Goal: Task Accomplishment & Management: Manage account settings

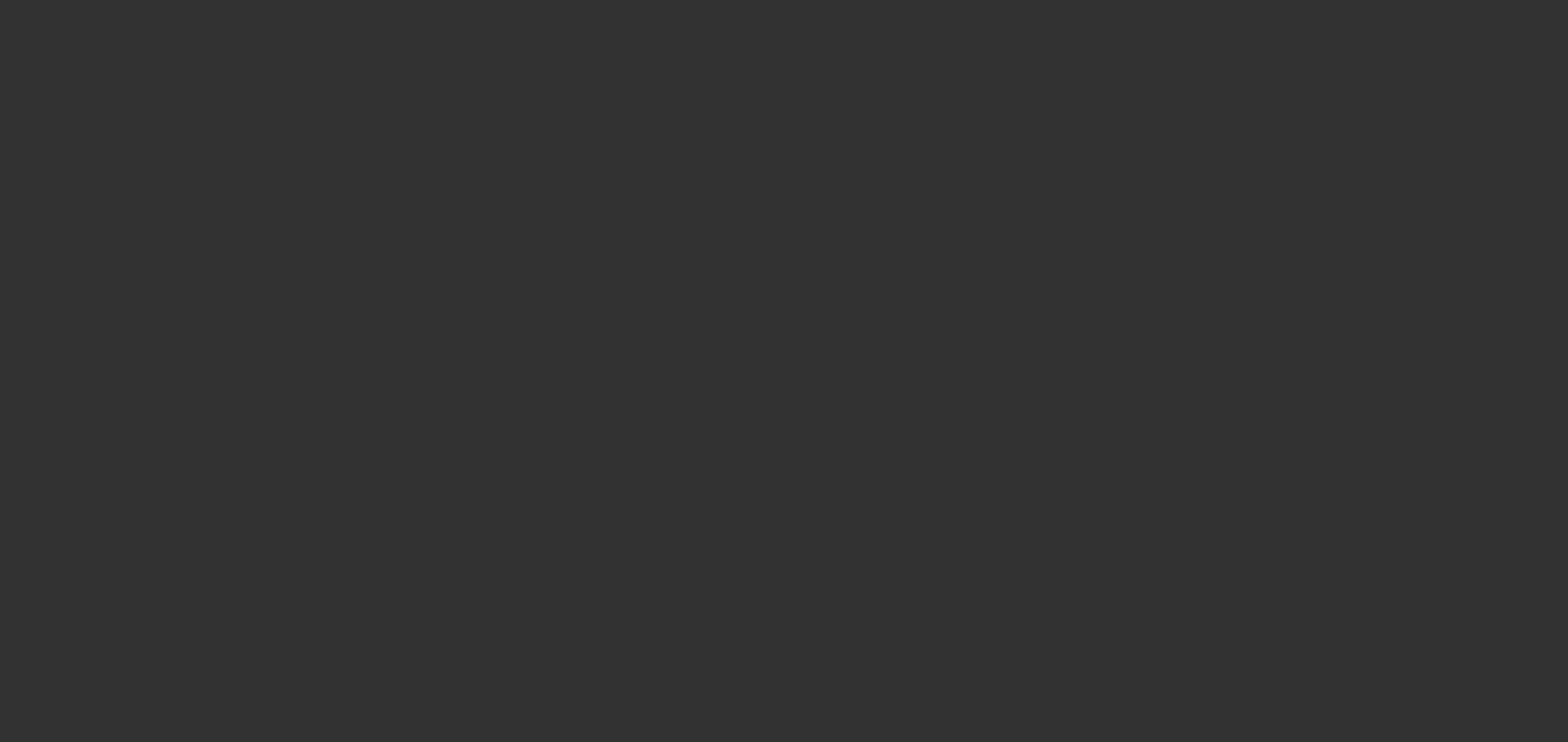
select select "0.15"
select select "2"
select select "0"
select select "6"
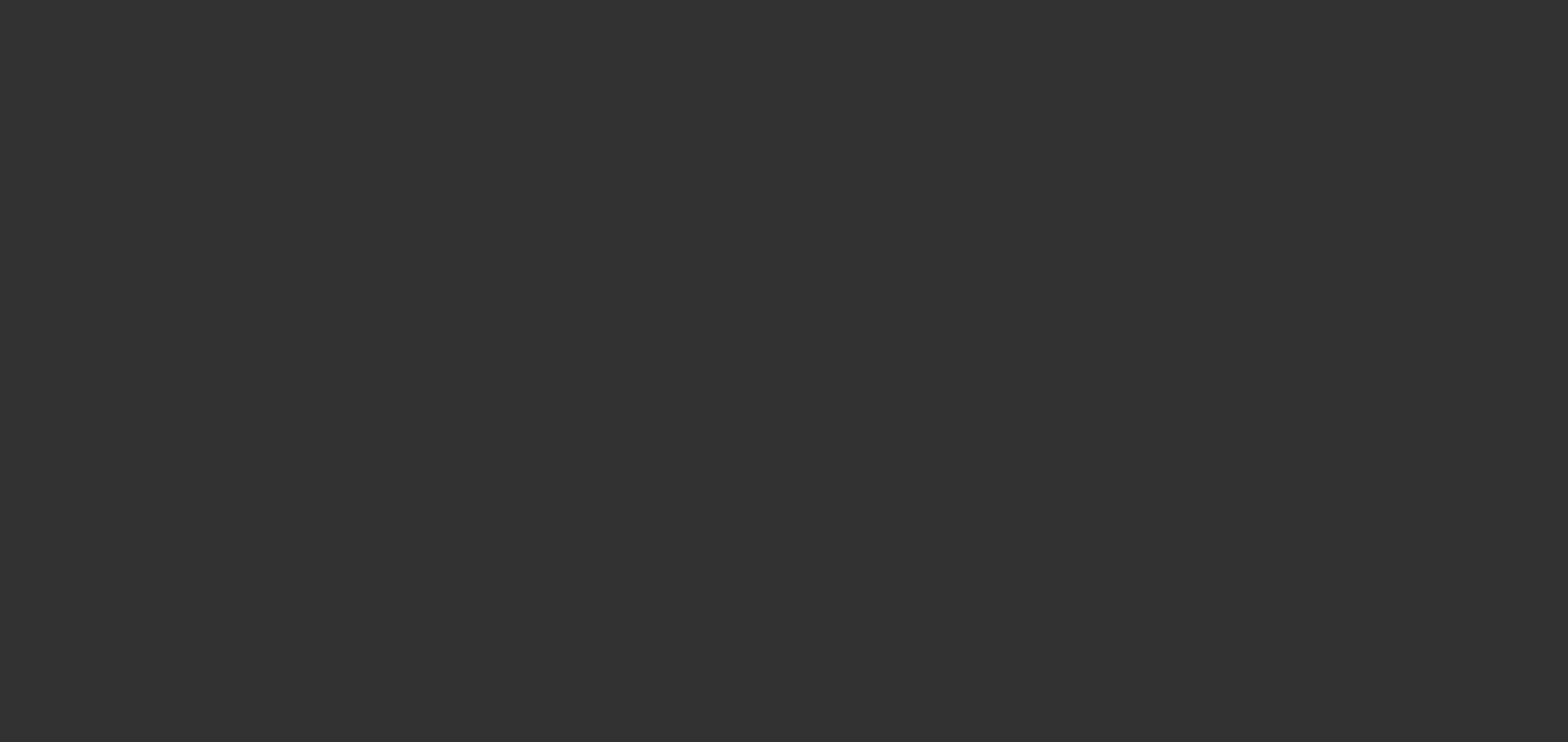
select select "0.15"
select select "2"
select select "0"
select select "6"
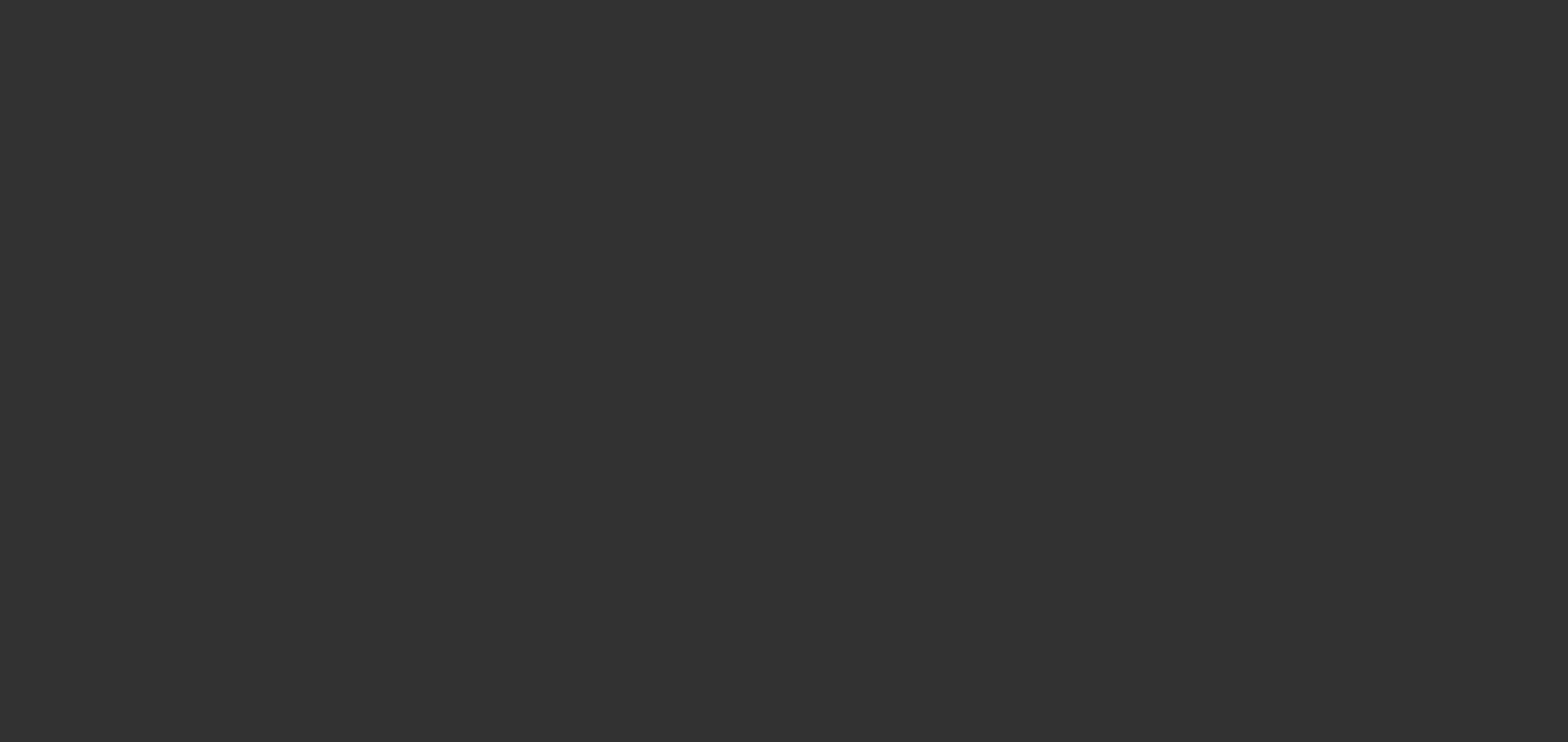
select select "0.15"
select select "2"
select select "0"
select select "6"
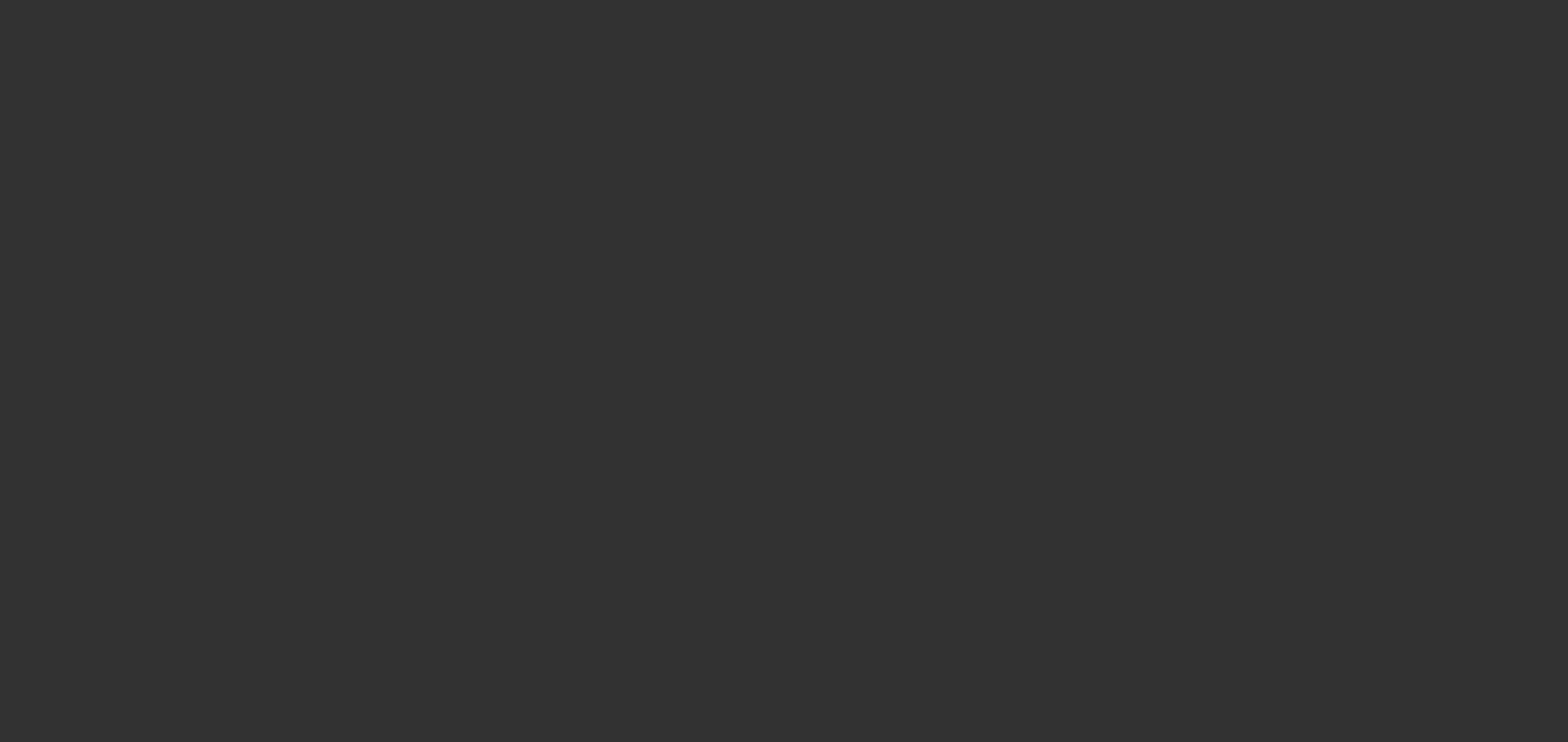
select select "0"
select select "2"
select select "0"
select select "6"
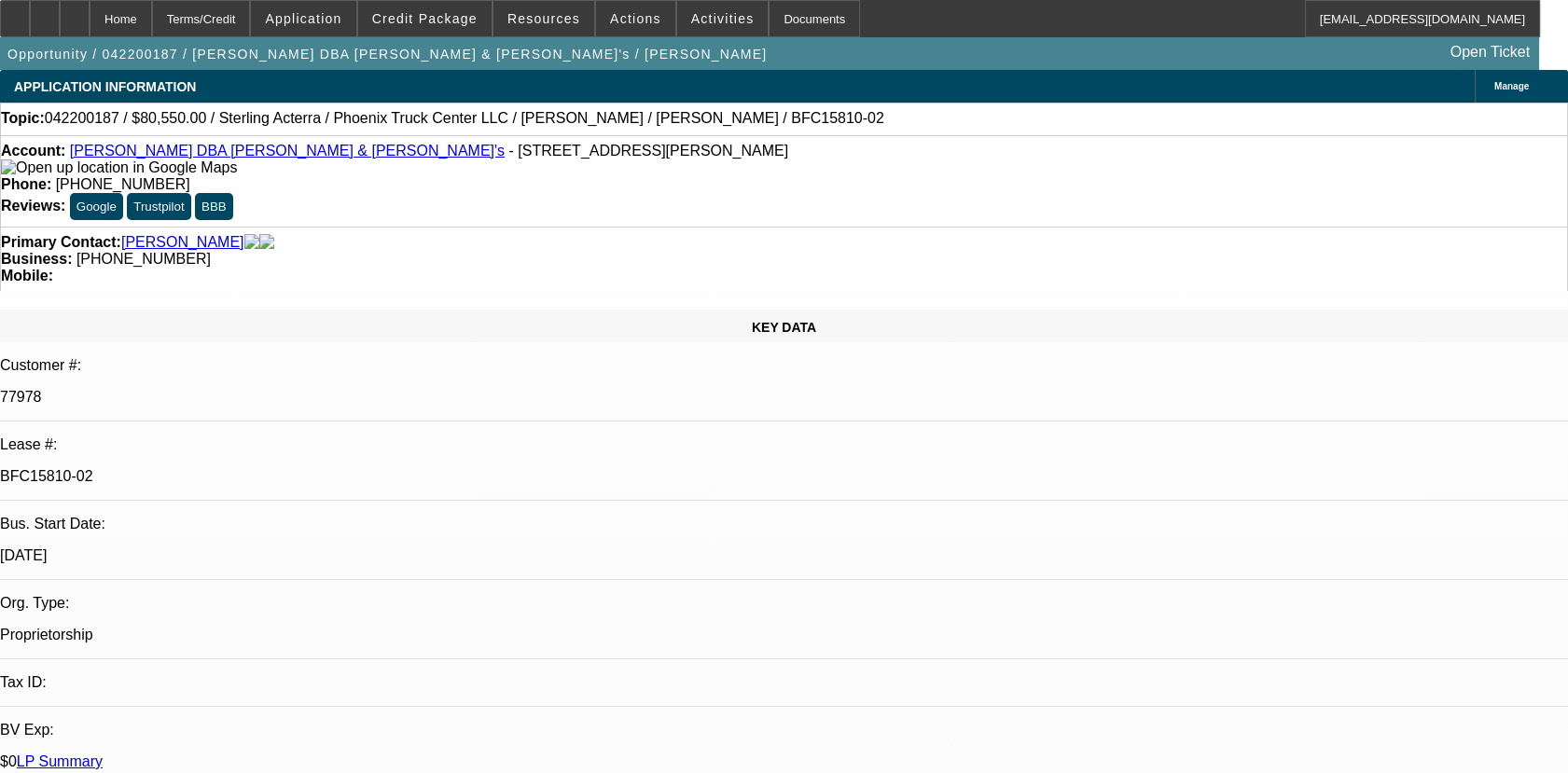
select select "0"
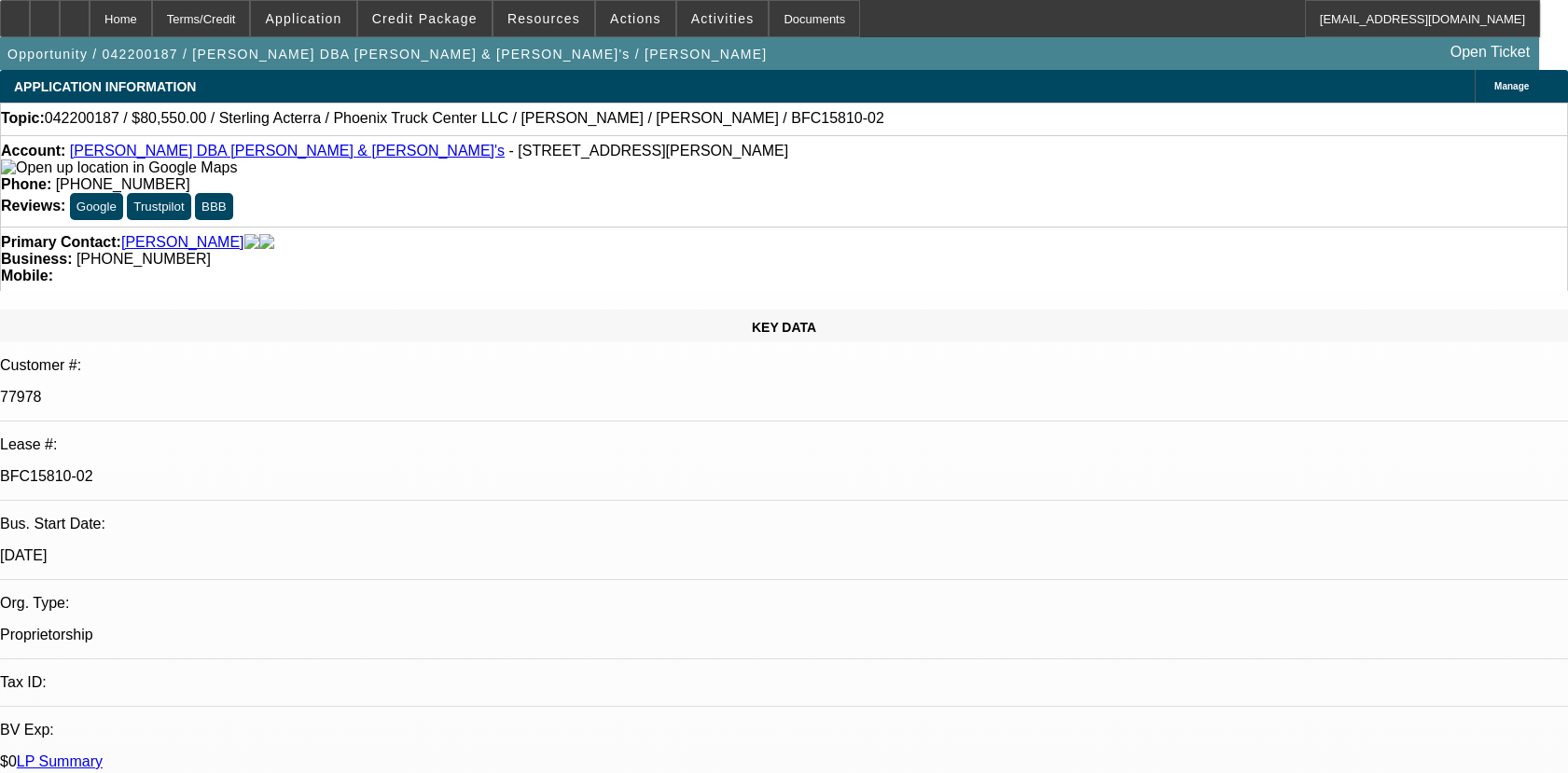
select select "0"
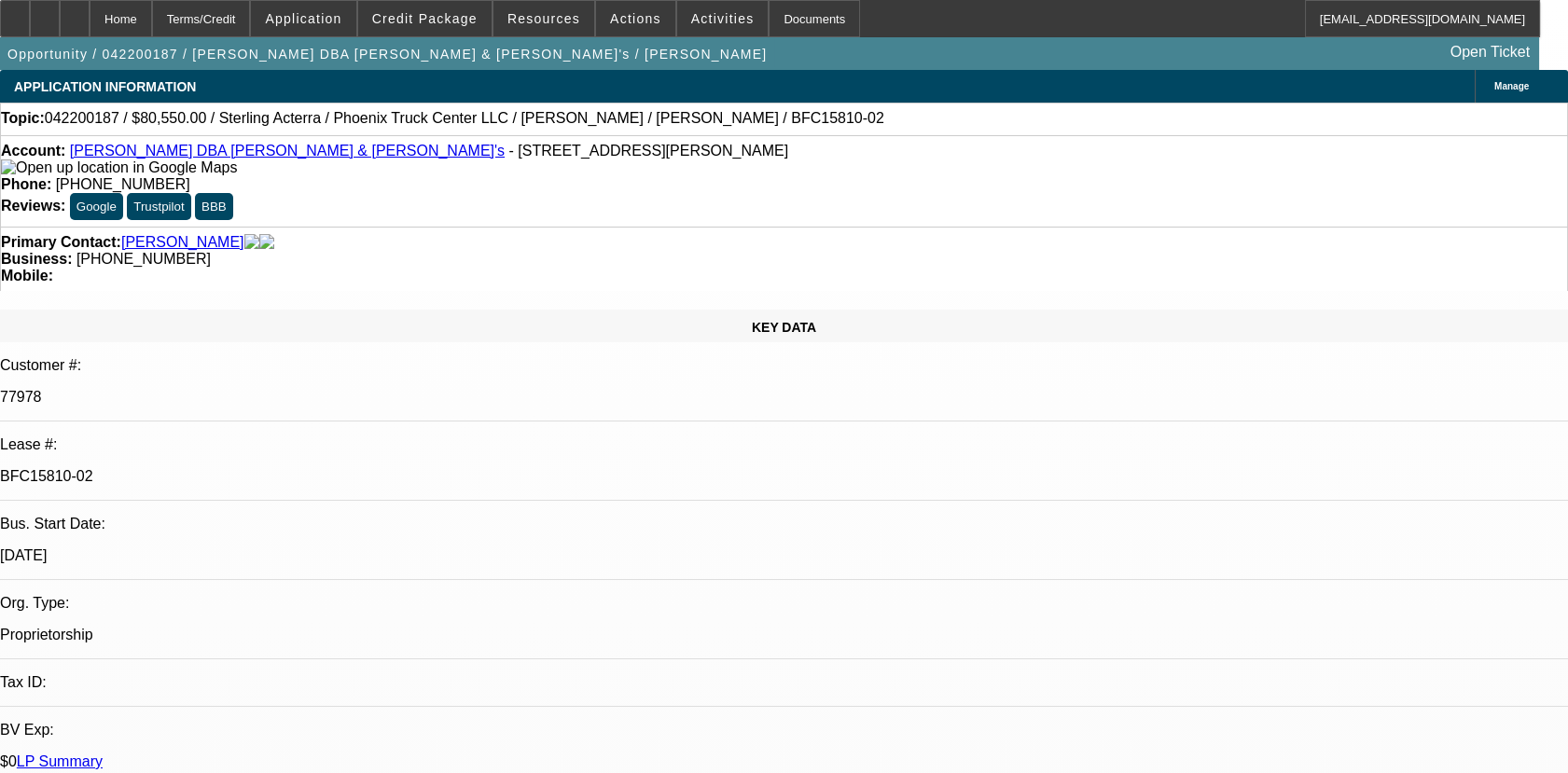
select select "0"
select select "1"
select select "2"
select select "6"
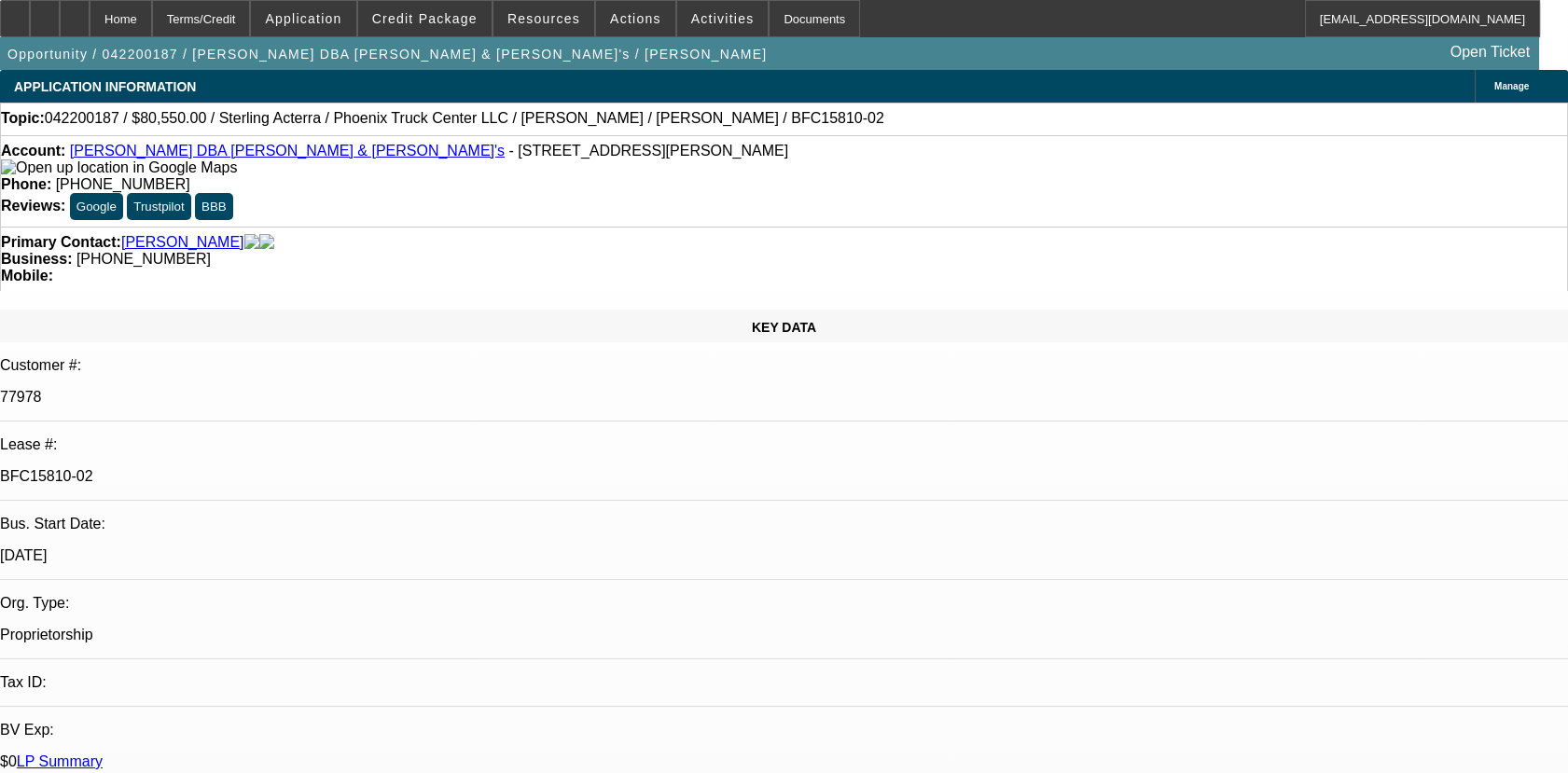
select select "1"
select select "2"
select select "6"
select select "1"
select select "2"
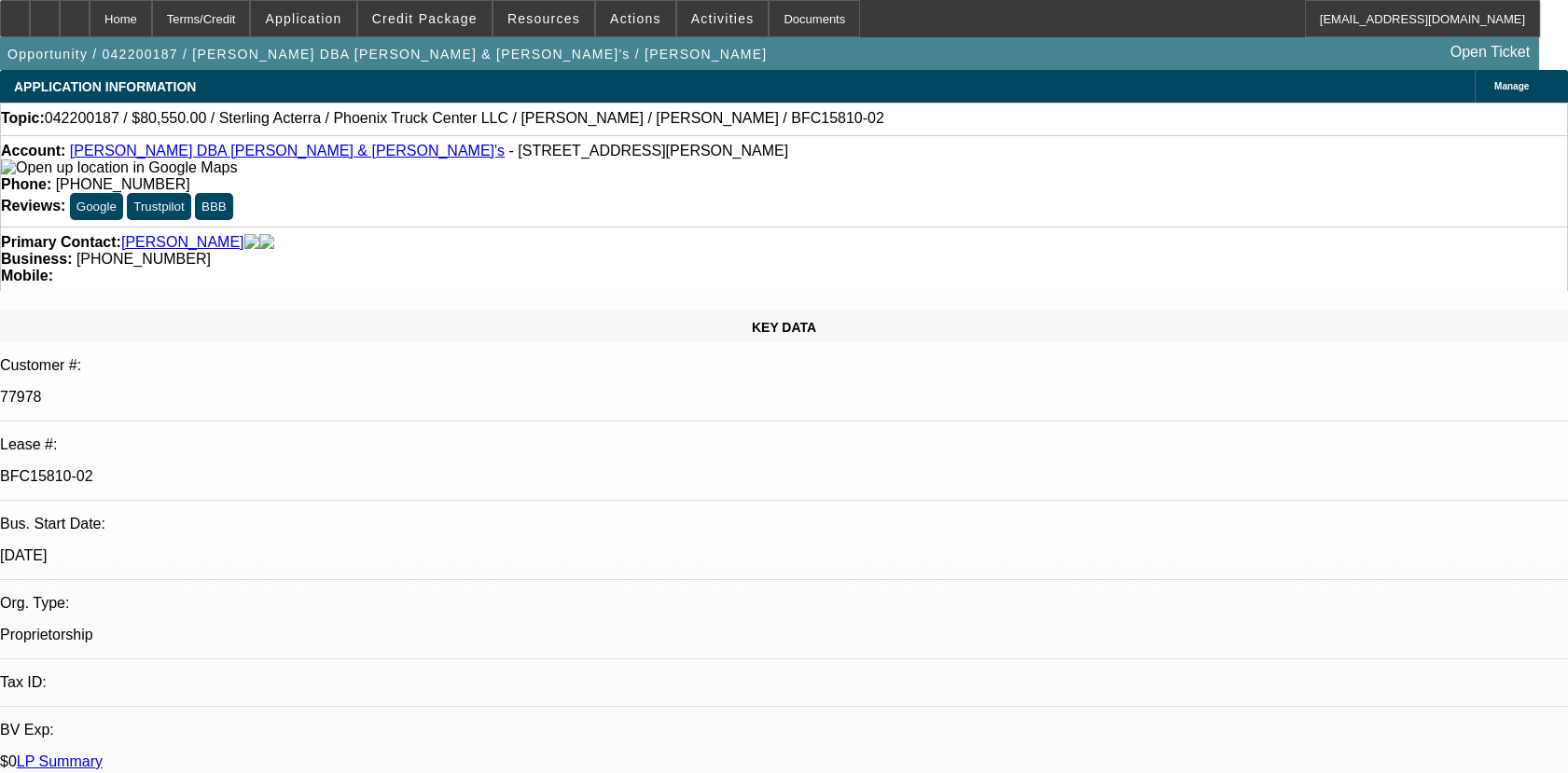
select select "6"
select select "1"
select select "2"
select select "6"
